Goal: Task Accomplishment & Management: Use online tool/utility

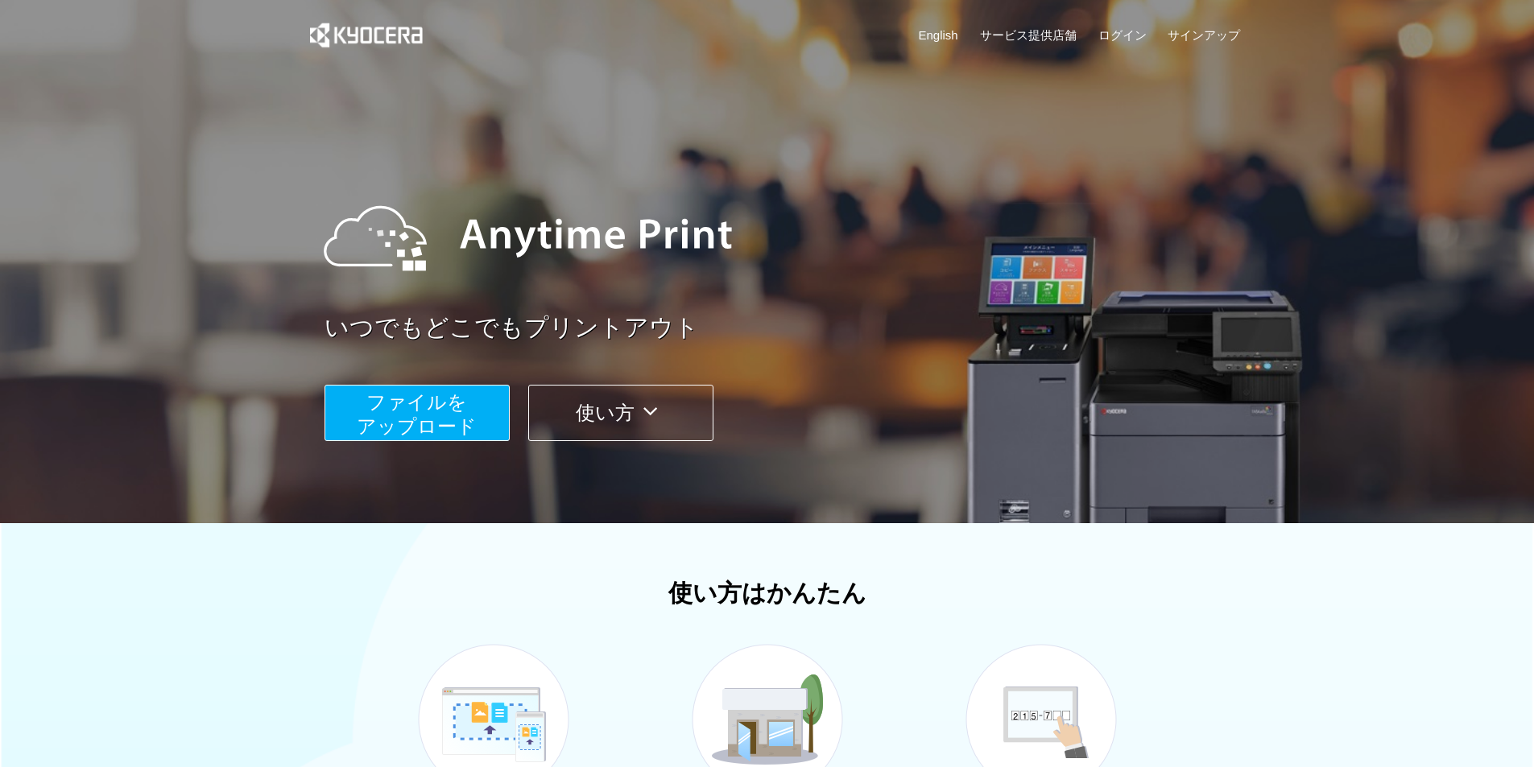
click at [484, 403] on button "ファイルを ​​アップロード" at bounding box center [416, 413] width 185 height 56
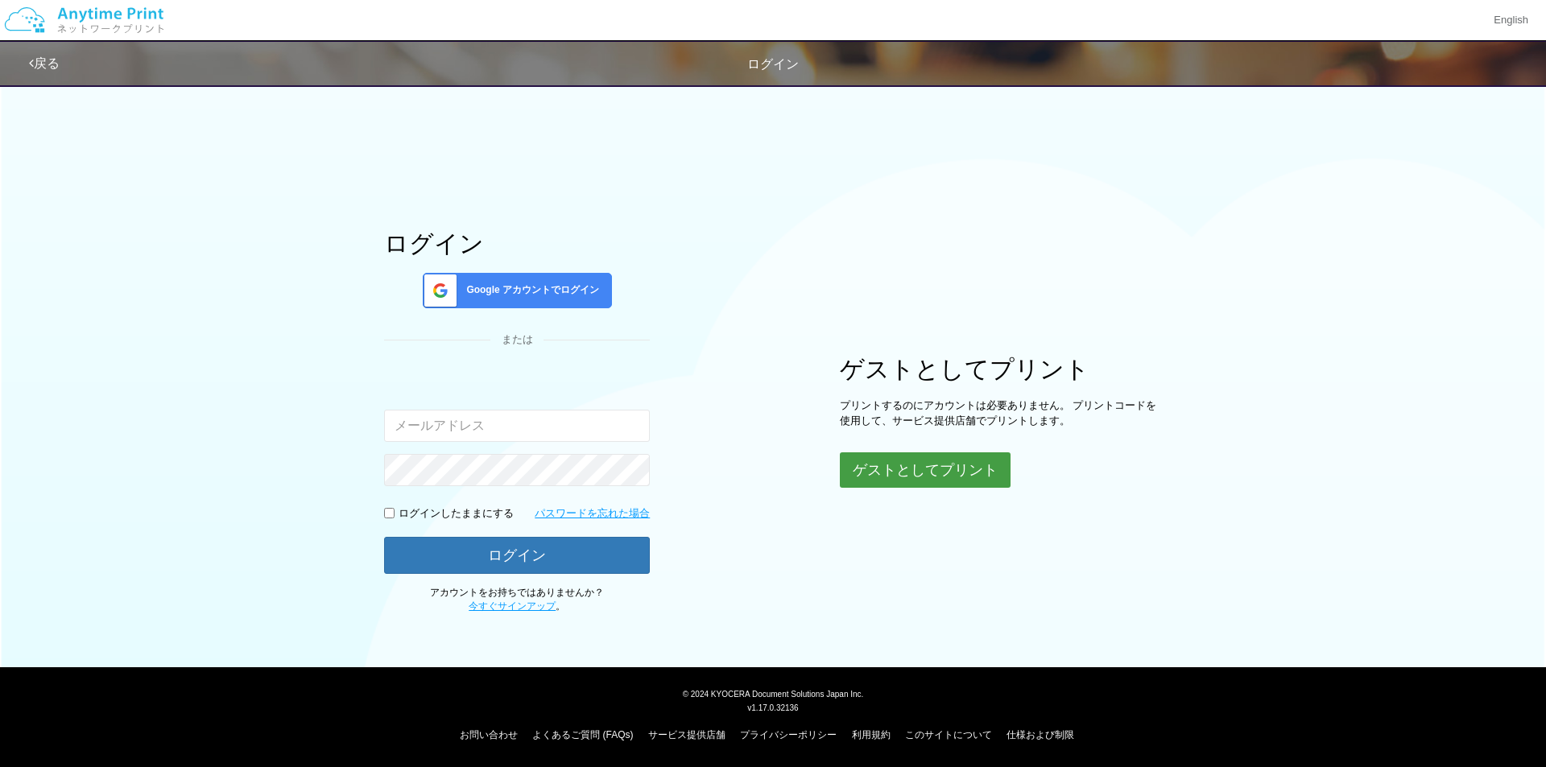
click at [847, 462] on button "ゲストとしてプリント" at bounding box center [925, 470] width 171 height 35
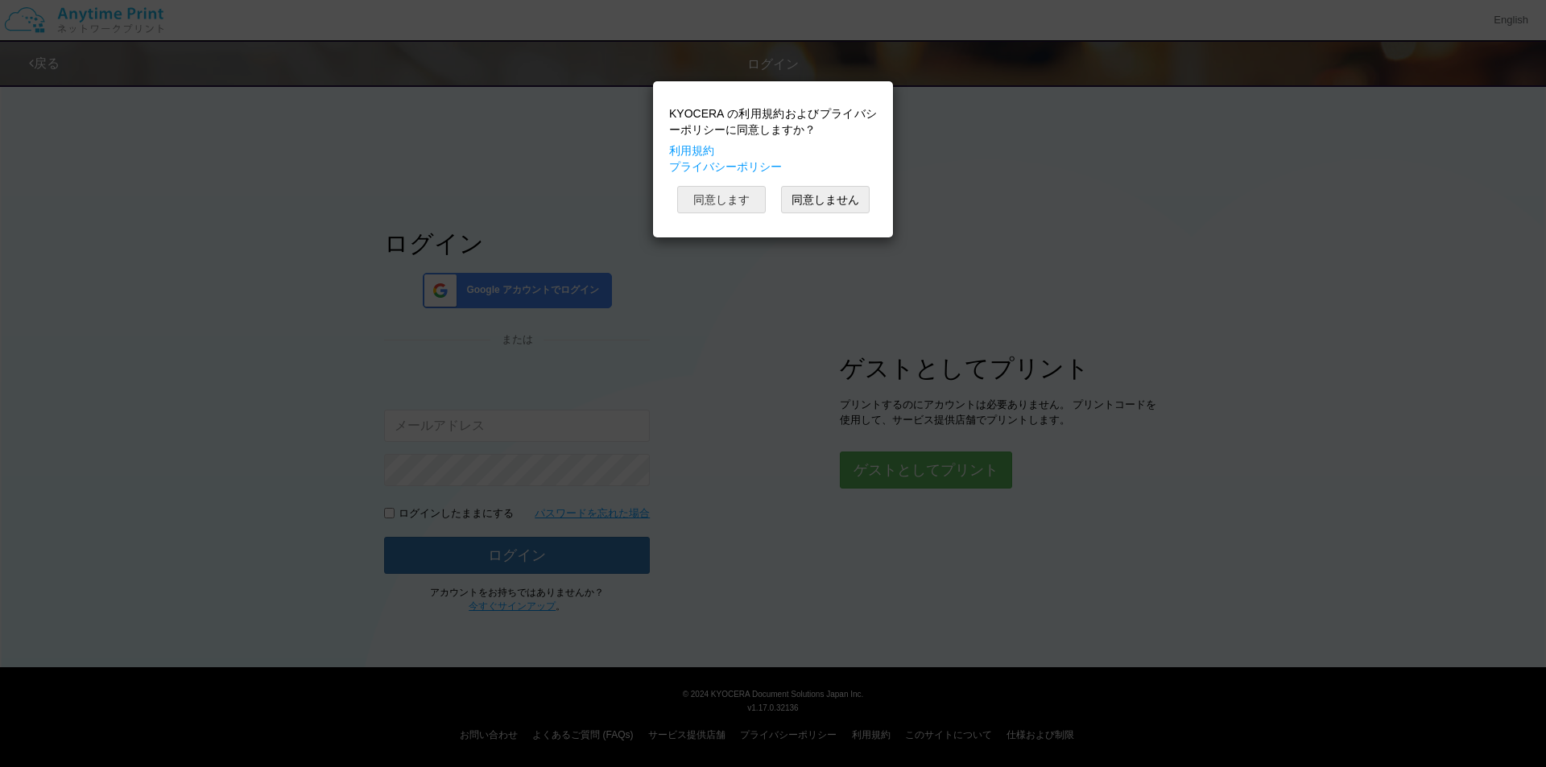
click at [721, 206] on button "同意します" at bounding box center [721, 199] width 89 height 27
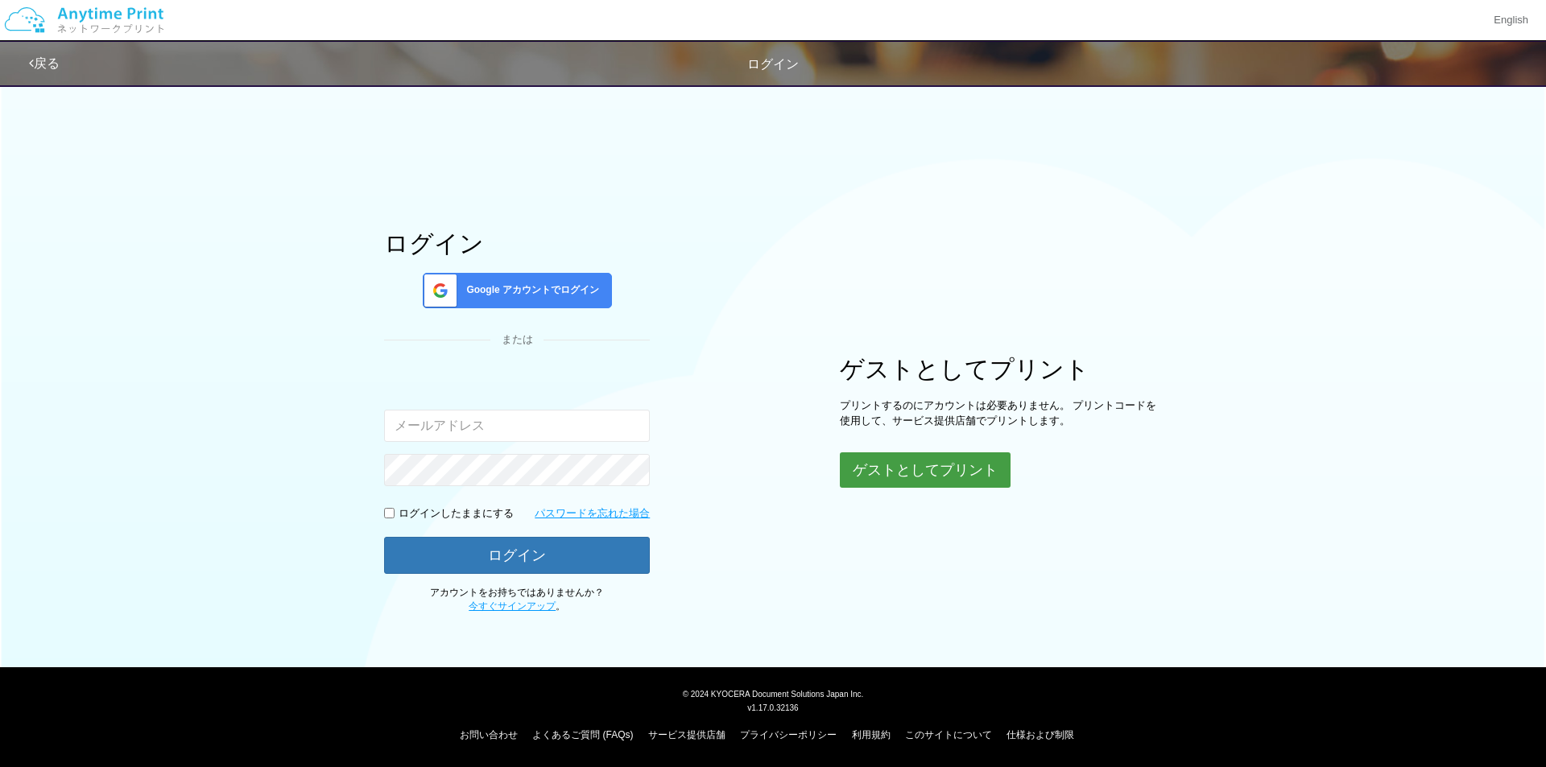
click at [869, 470] on button "ゲストとしてプリント" at bounding box center [925, 470] width 171 height 35
click at [56, 66] on link "戻る" at bounding box center [44, 63] width 31 height 14
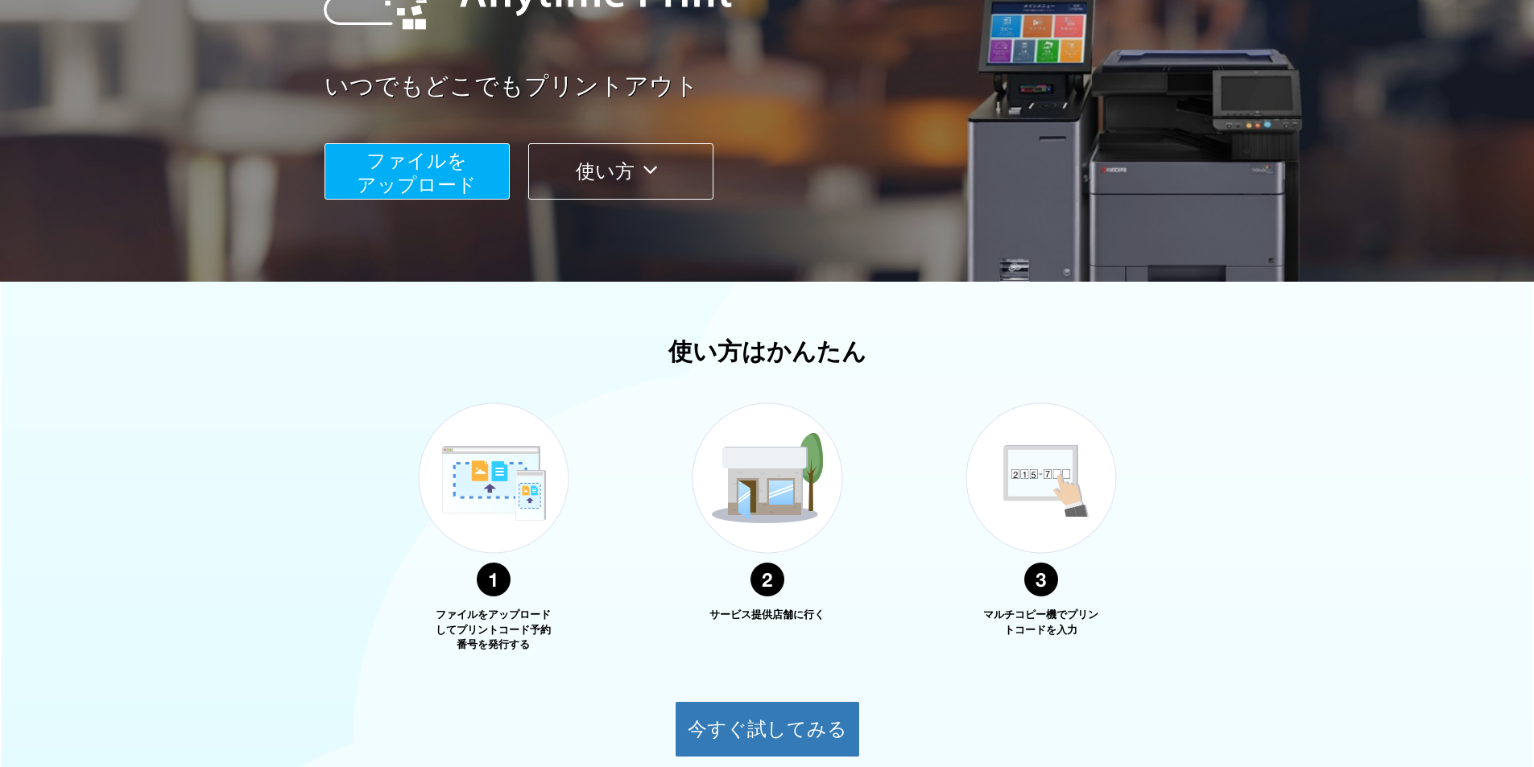
scroll to position [161, 0]
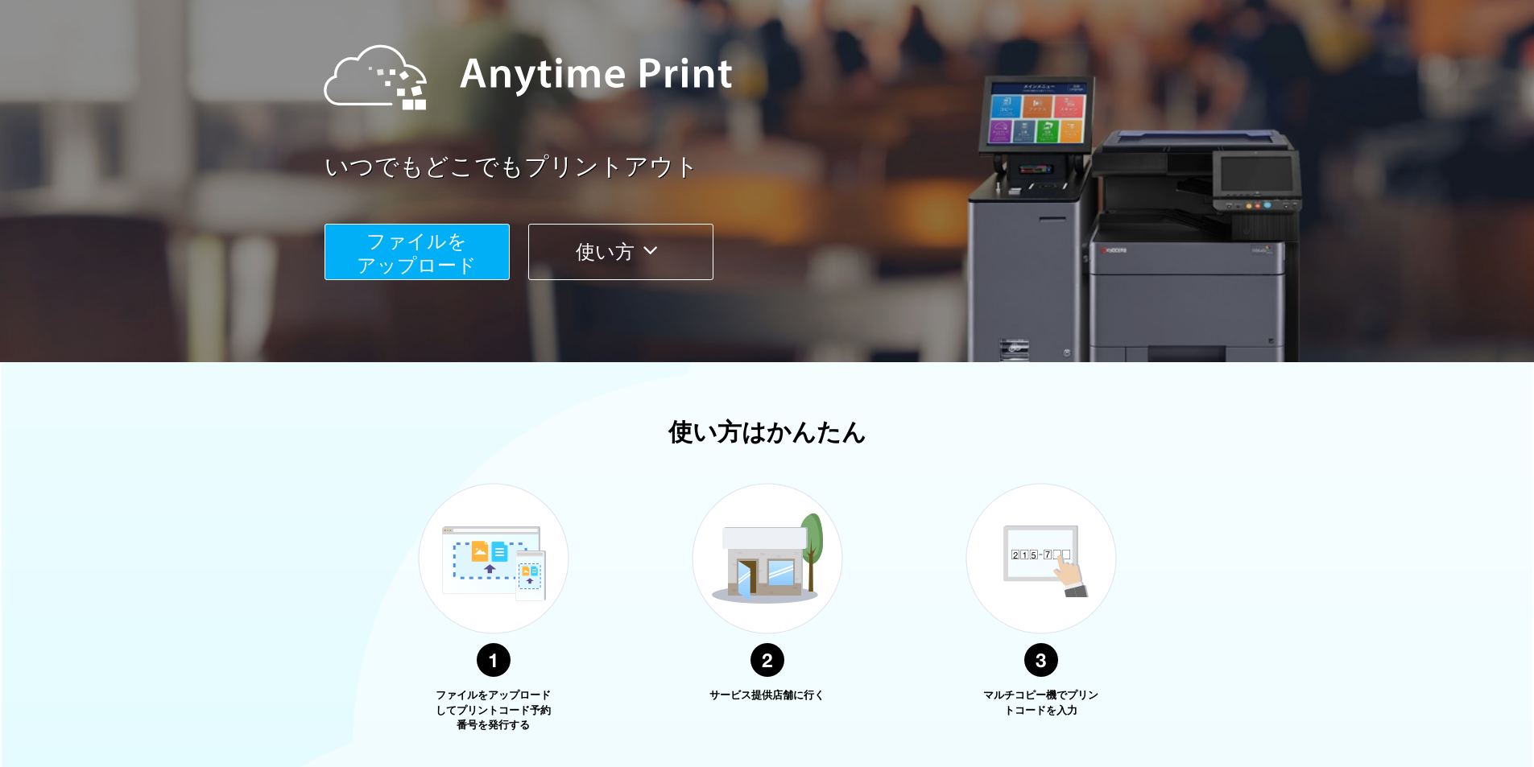
click at [423, 260] on span "ファイルを ​​アップロード" at bounding box center [417, 253] width 120 height 46
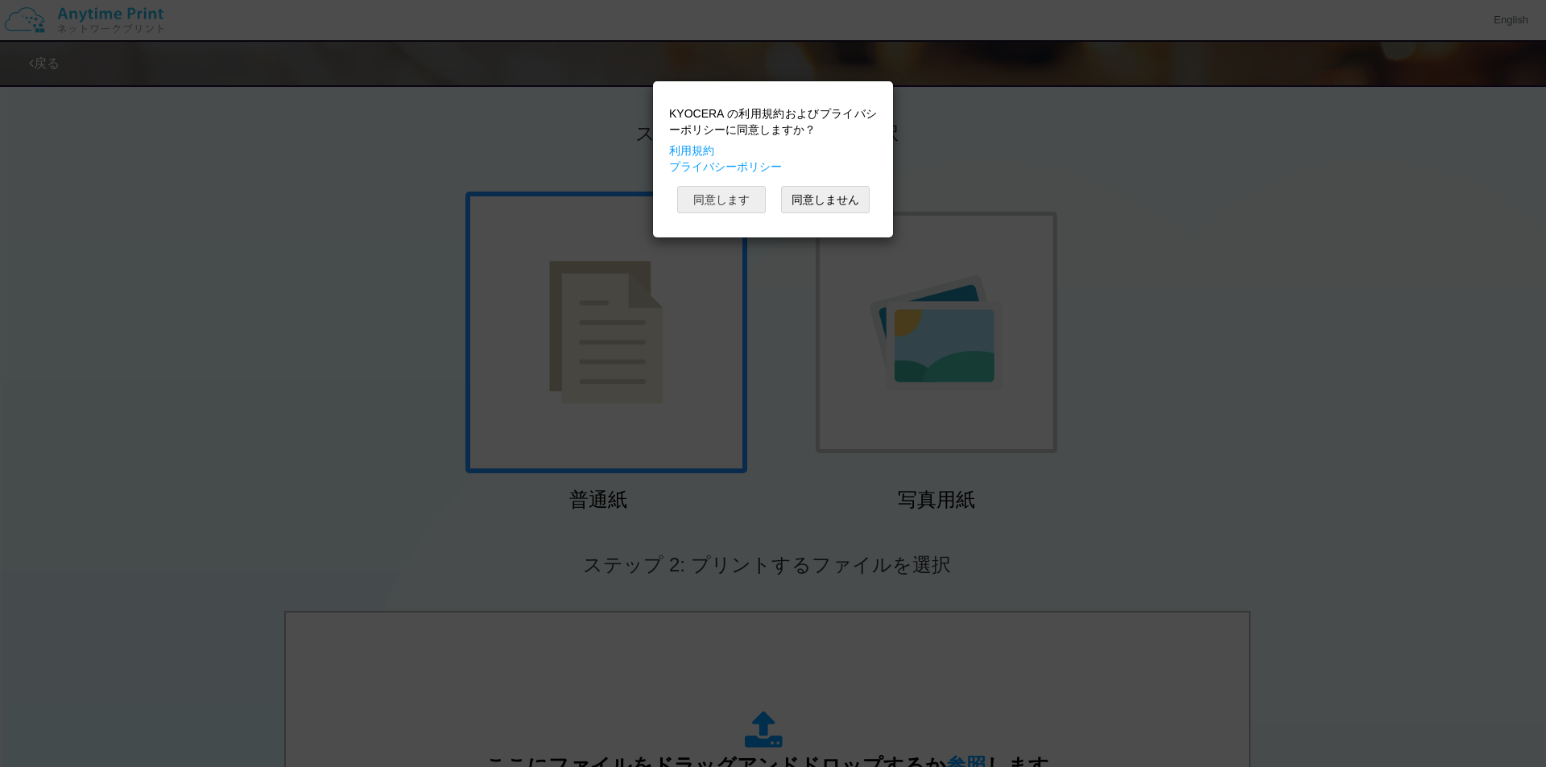
click at [697, 204] on button "同意します" at bounding box center [721, 199] width 89 height 27
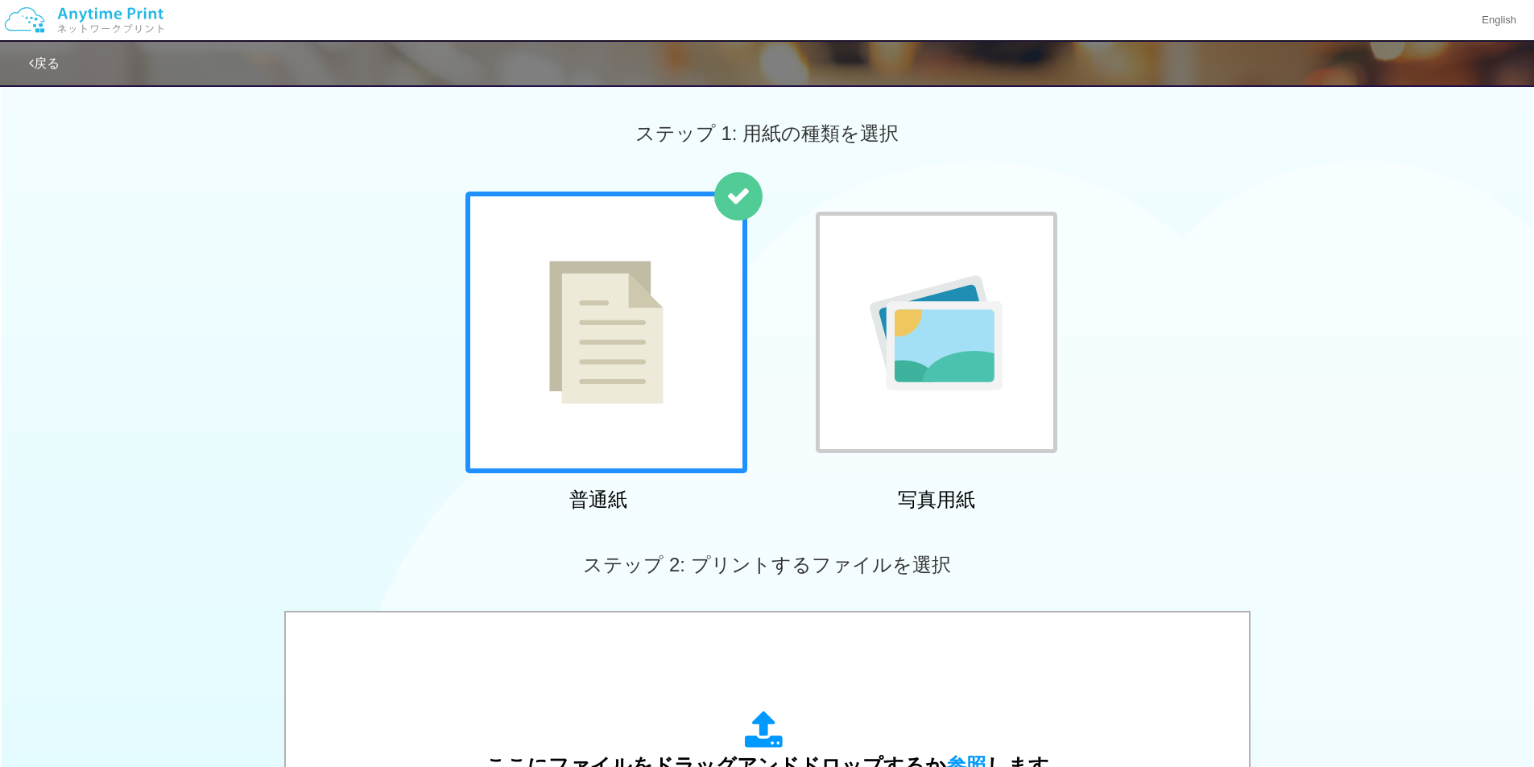
click at [891, 312] on img at bounding box center [936, 332] width 133 height 115
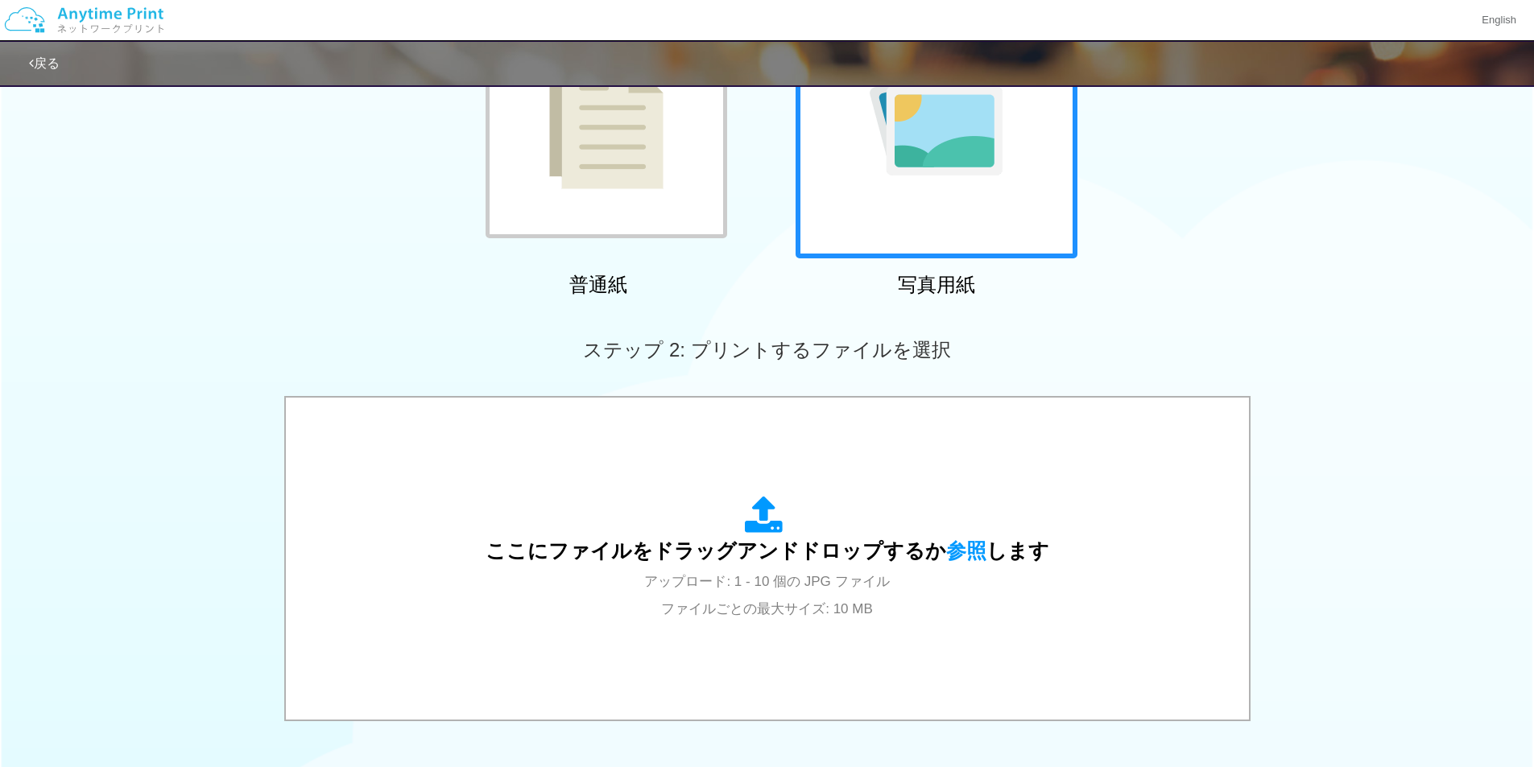
scroll to position [242, 0]
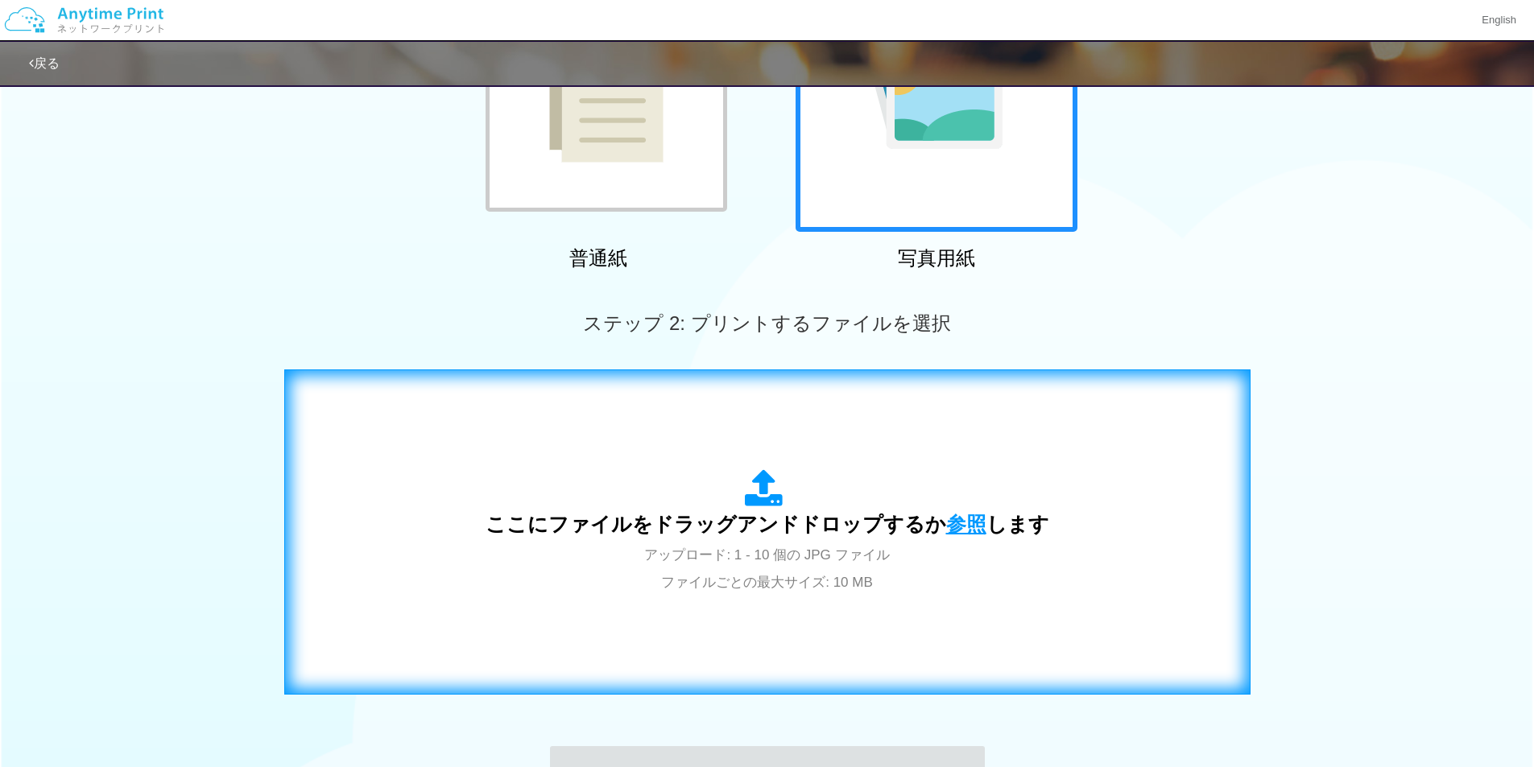
click at [953, 521] on span "参照" at bounding box center [966, 524] width 40 height 23
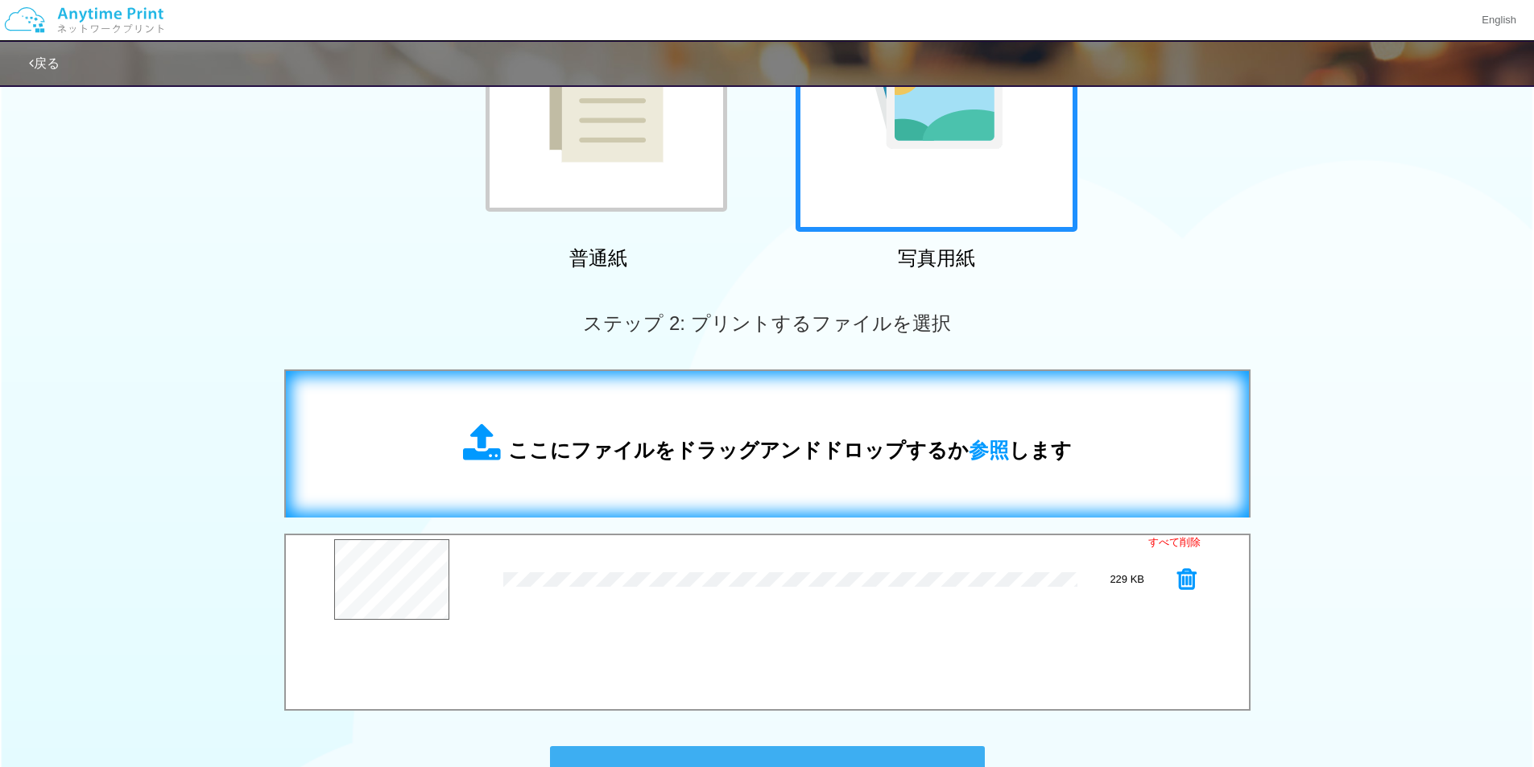
click at [946, 460] on span "ここにファイルをドラッグアンドドロップするか 参照 します" at bounding box center [790, 450] width 564 height 23
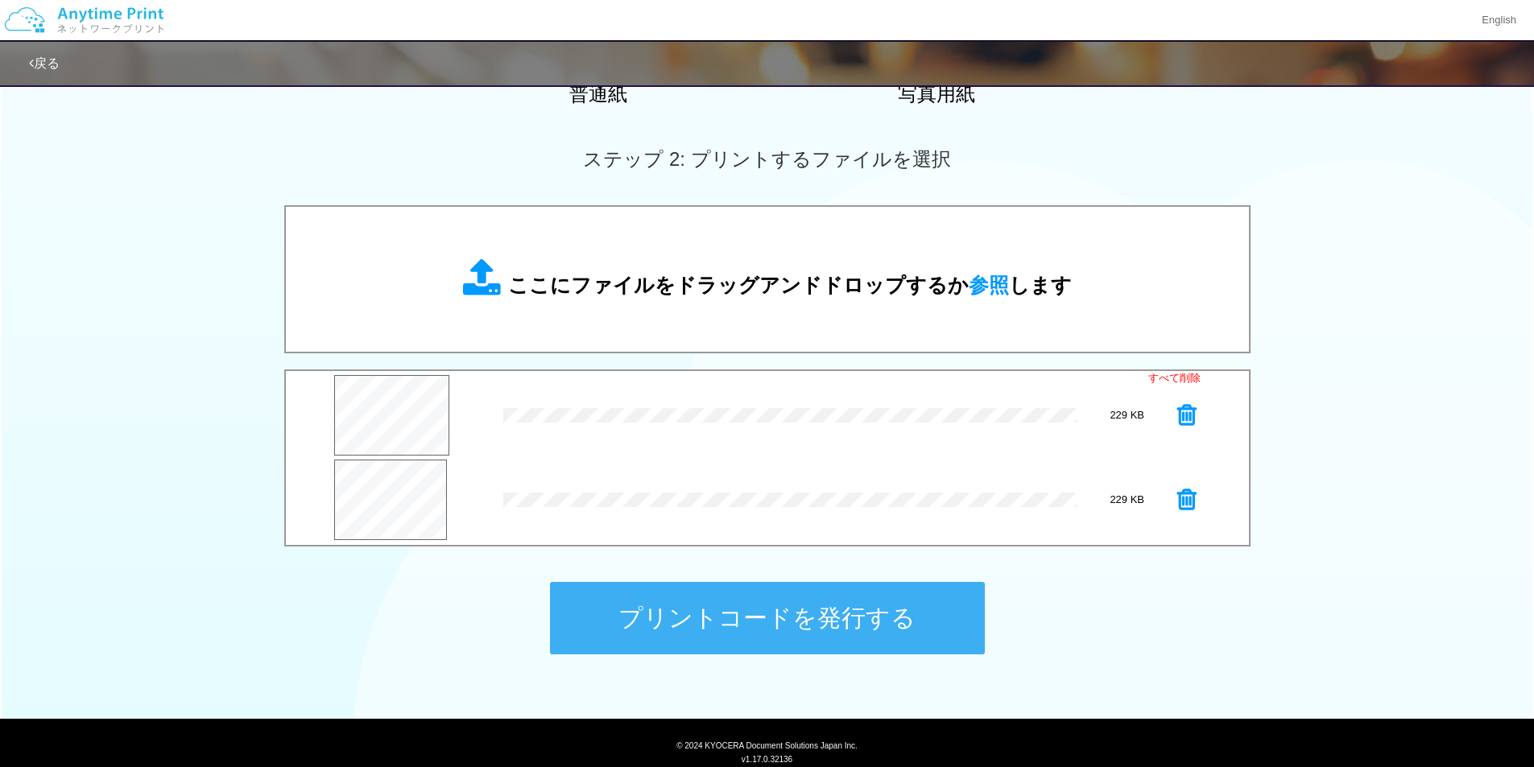
scroll to position [377, 0]
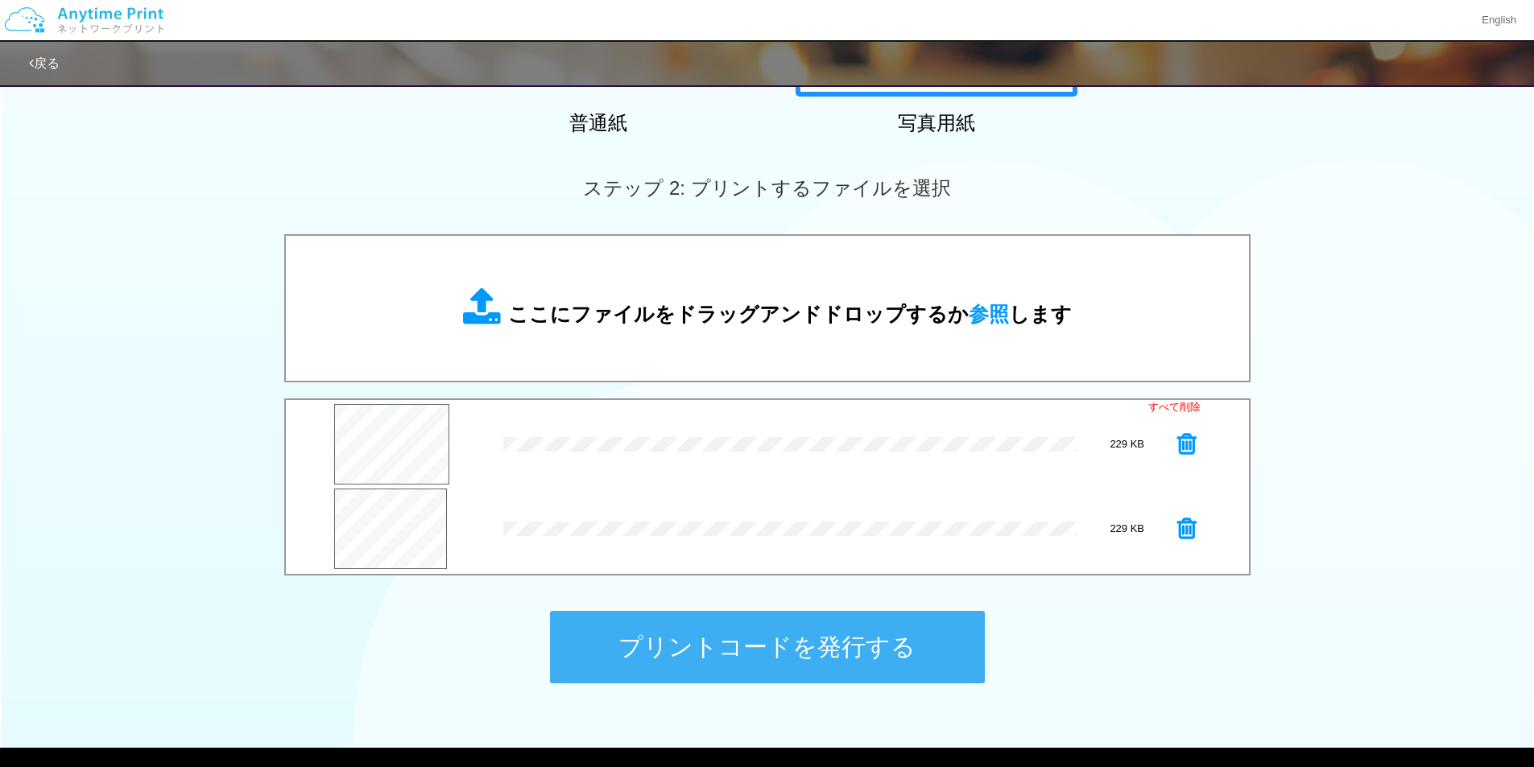
click at [617, 657] on button "プリントコードを発行する" at bounding box center [767, 647] width 435 height 72
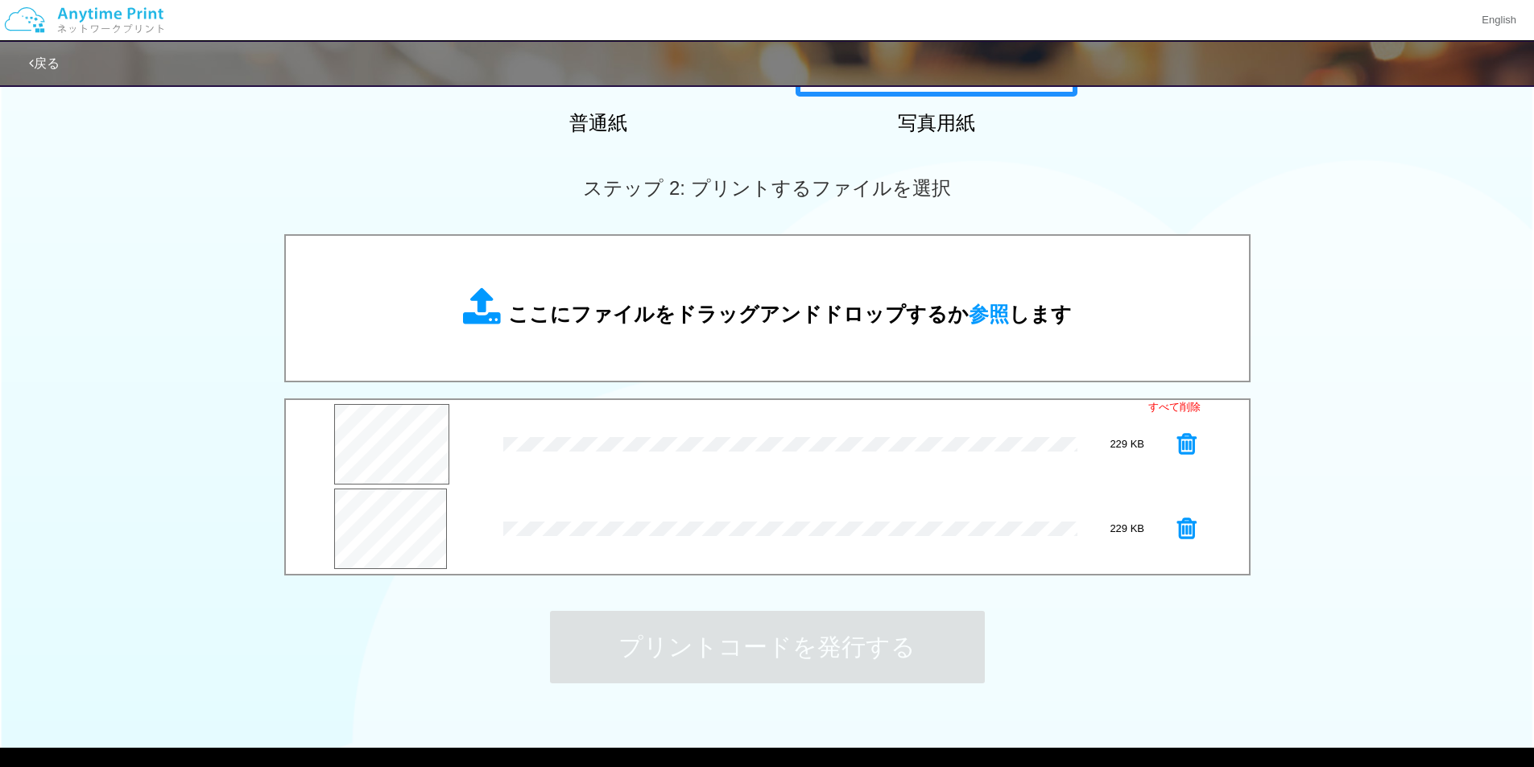
scroll to position [0, 0]
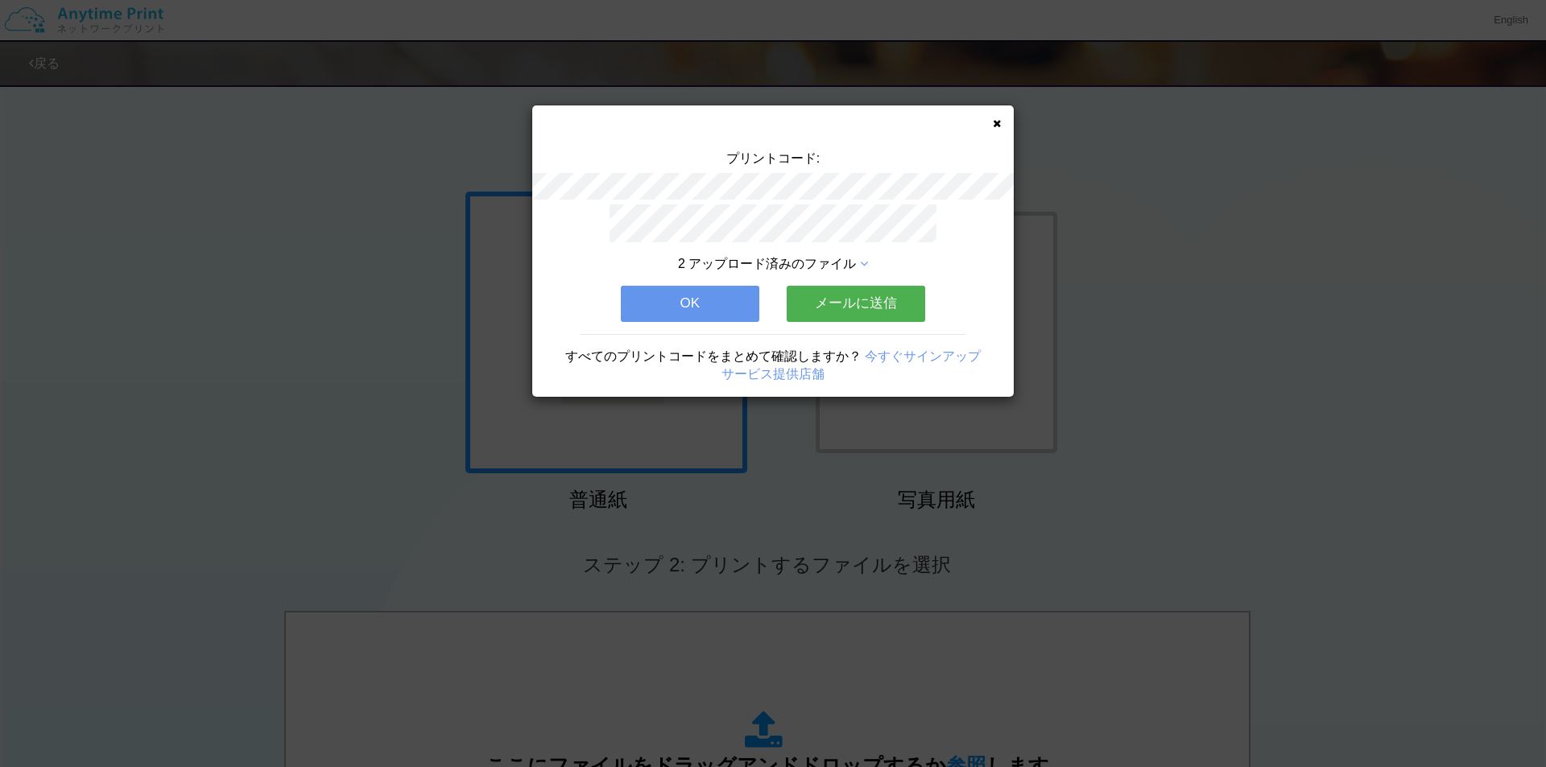
click at [660, 286] on button "OK" at bounding box center [690, 303] width 138 height 35
